Goal: Find specific page/section: Find specific page/section

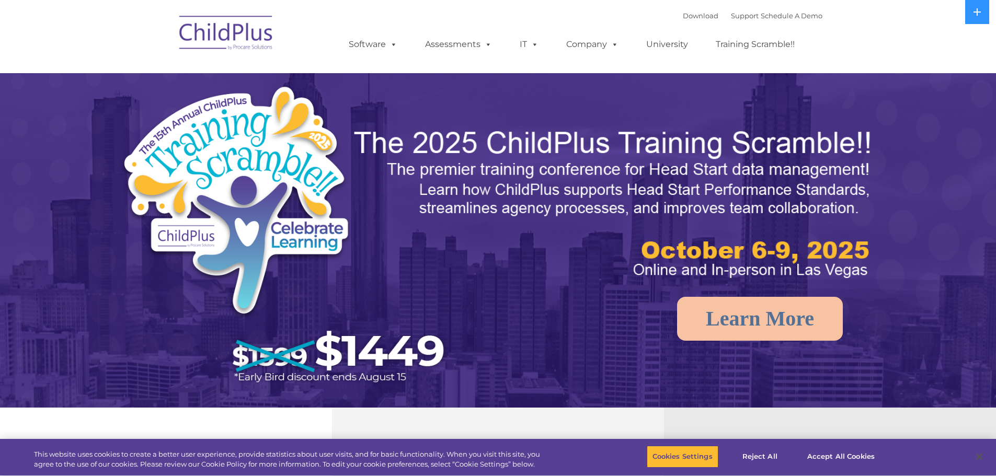
select select "MEDIUM"
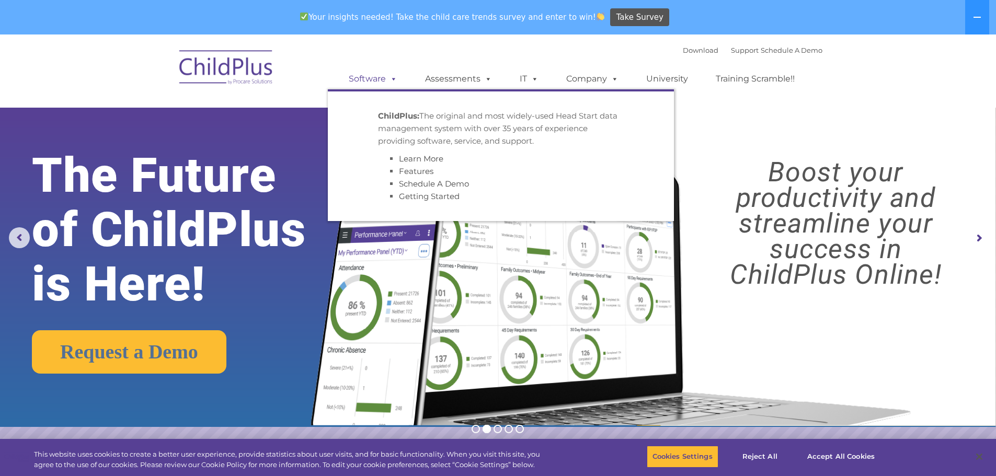
click at [362, 80] on link "Software" at bounding box center [373, 79] width 70 height 21
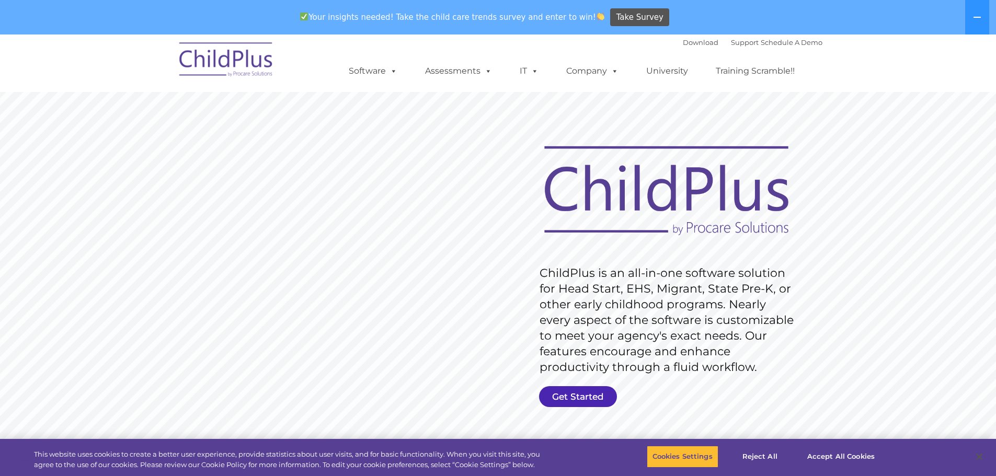
click at [575, 394] on link "Get Started" at bounding box center [578, 396] width 78 height 21
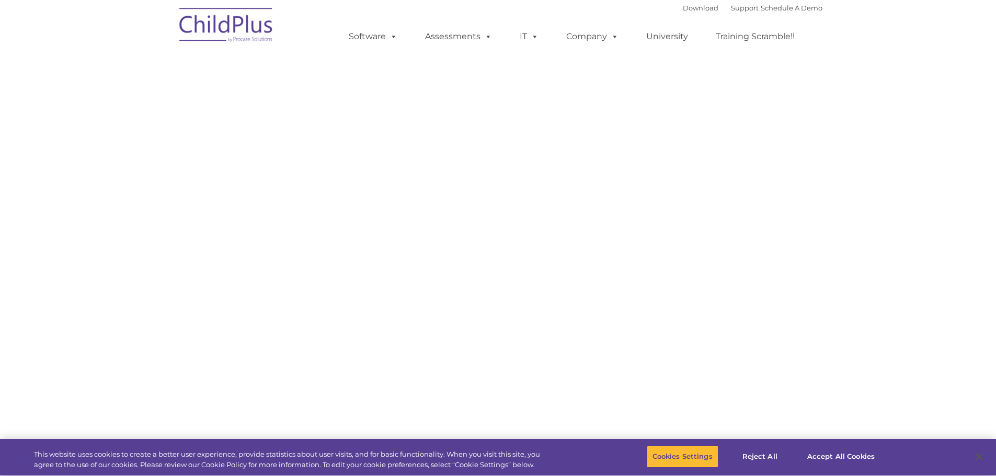
select select "MEDIUM"
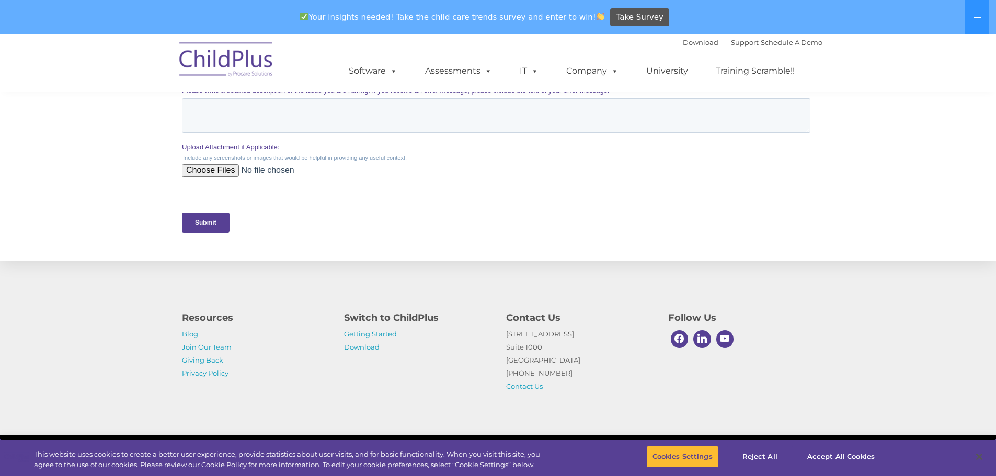
scroll to position [455, 0]
